Goal: Transaction & Acquisition: Purchase product/service

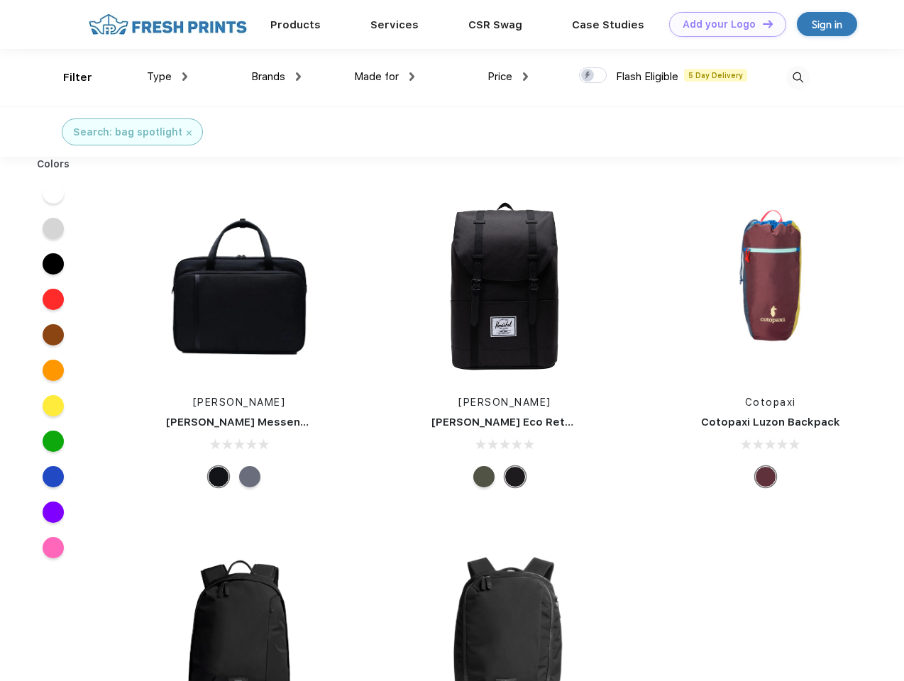
scroll to position [1, 0]
click at [722, 24] on link "Add your Logo Design Tool" at bounding box center [727, 24] width 117 height 25
click at [0, 0] on div "Design Tool" at bounding box center [0, 0] width 0 height 0
click at [761, 23] on link "Add your Logo Design Tool" at bounding box center [727, 24] width 117 height 25
click at [68, 77] on div "Filter" at bounding box center [77, 78] width 29 height 16
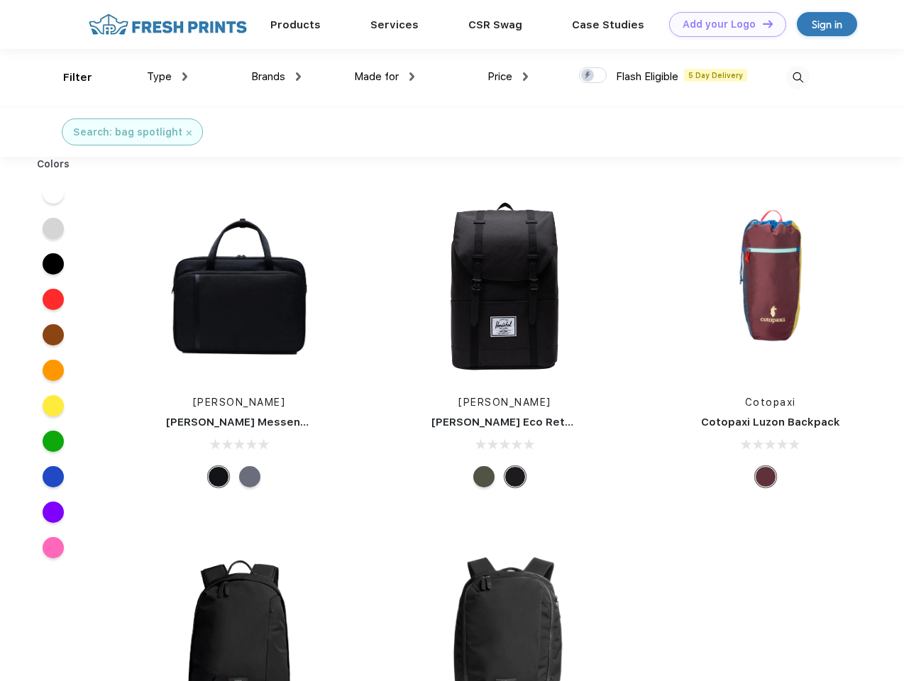
click at [167, 77] on span "Type" at bounding box center [159, 76] width 25 height 13
click at [276, 77] on span "Brands" at bounding box center [268, 76] width 34 height 13
click at [385, 77] on span "Made for" at bounding box center [376, 76] width 45 height 13
click at [508, 77] on span "Price" at bounding box center [499, 76] width 25 height 13
click at [593, 76] on div at bounding box center [593, 75] width 28 height 16
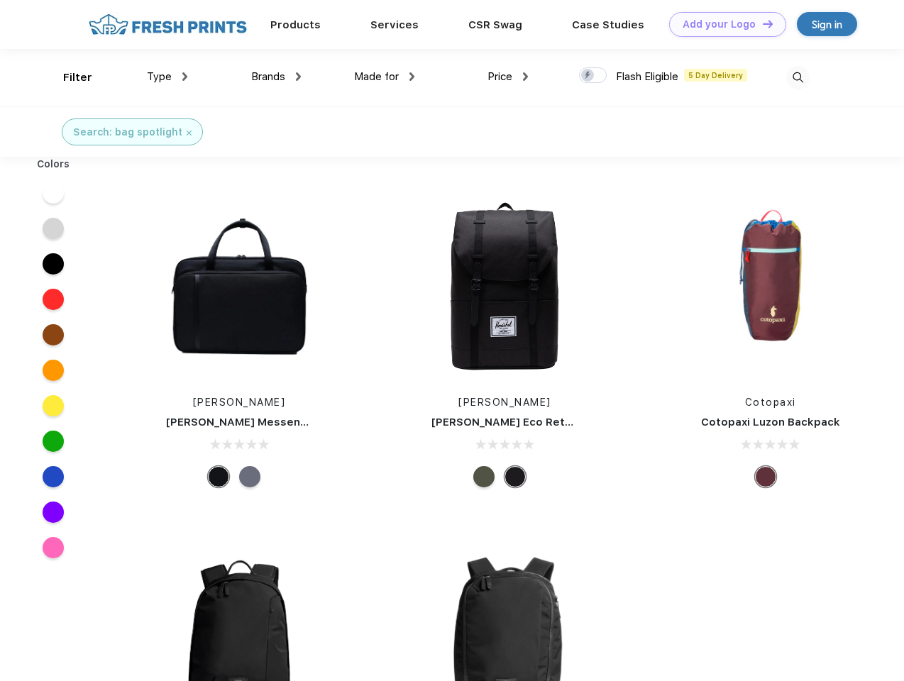
click at [588, 76] on input "checkbox" at bounding box center [583, 71] width 9 height 9
click at [797, 77] on img at bounding box center [797, 77] width 23 height 23
